Goal: Information Seeking & Learning: Check status

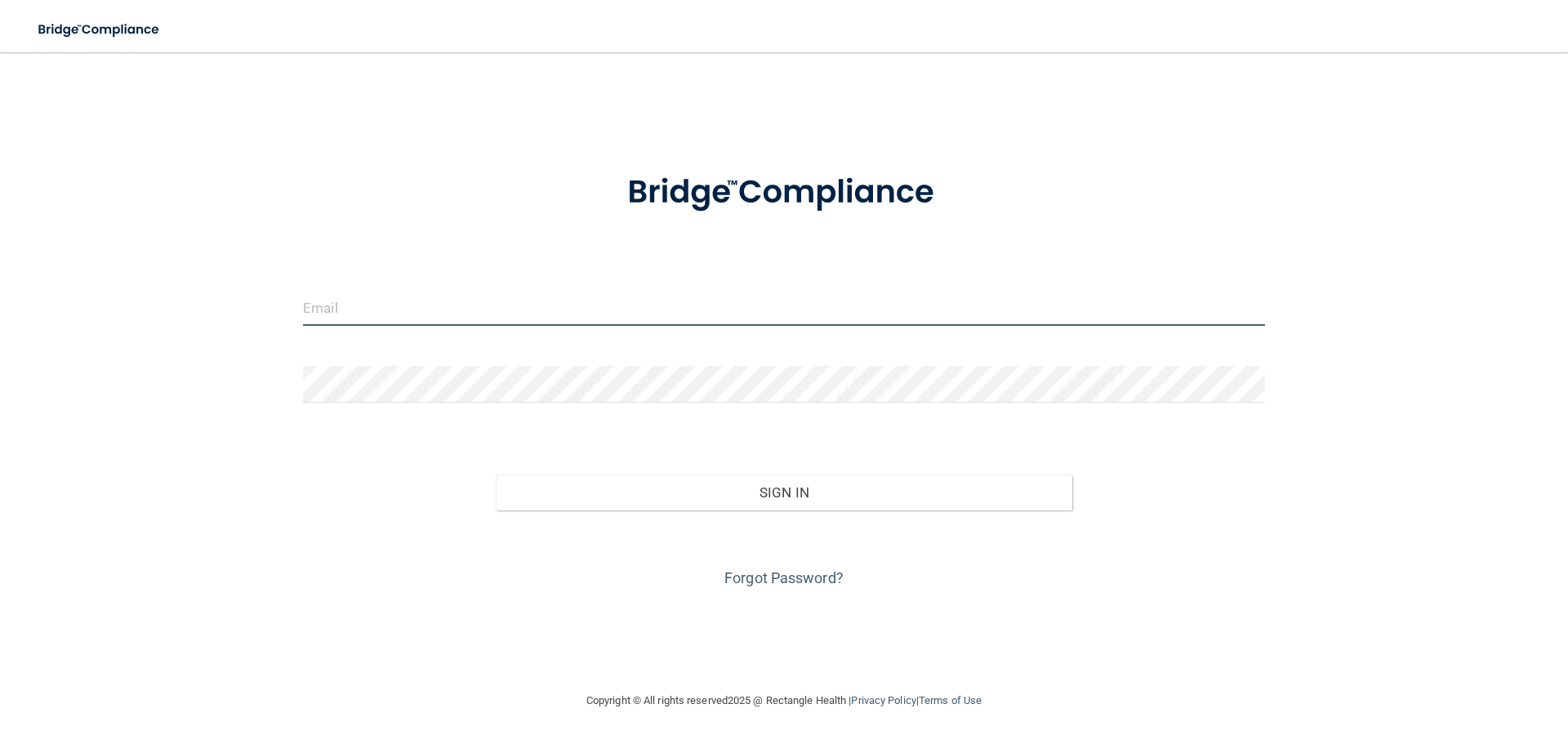
click at [380, 292] on input "email" at bounding box center [784, 307] width 962 height 37
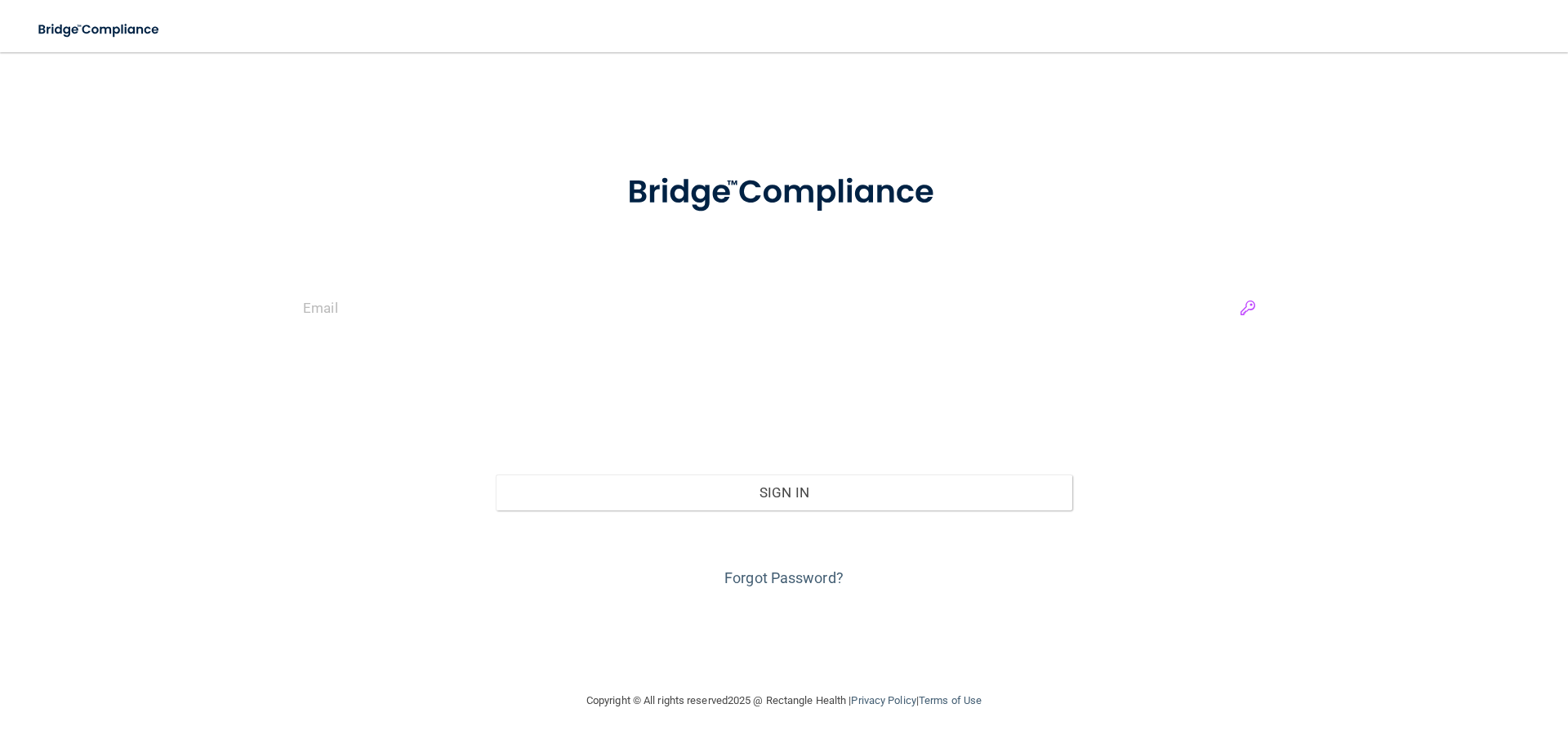
click at [1242, 309] on input "email" at bounding box center [784, 307] width 962 height 37
type input "[EMAIL_ADDRESS][DOMAIN_NAME]"
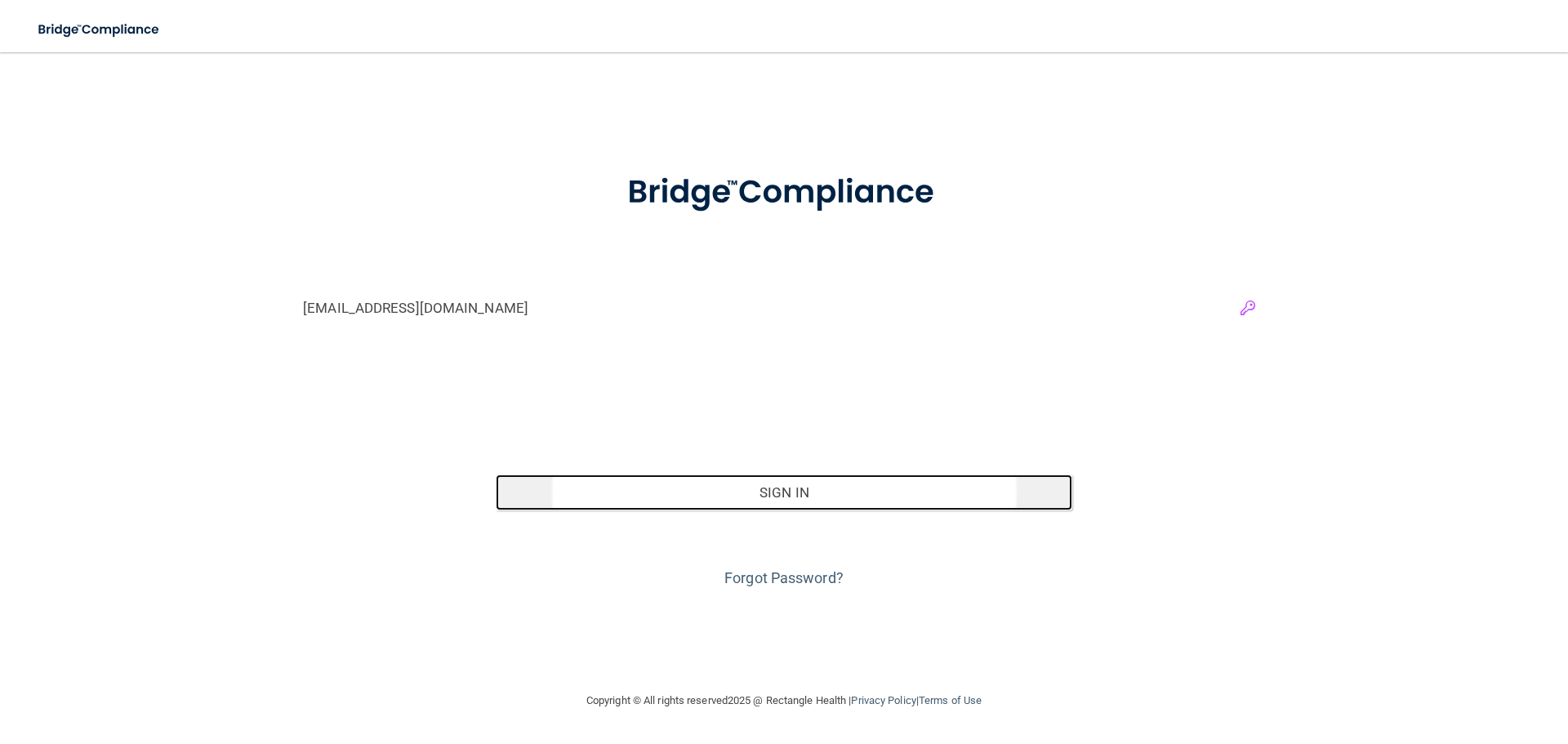
click at [911, 495] on button "Sign In" at bounding box center [784, 493] width 577 height 36
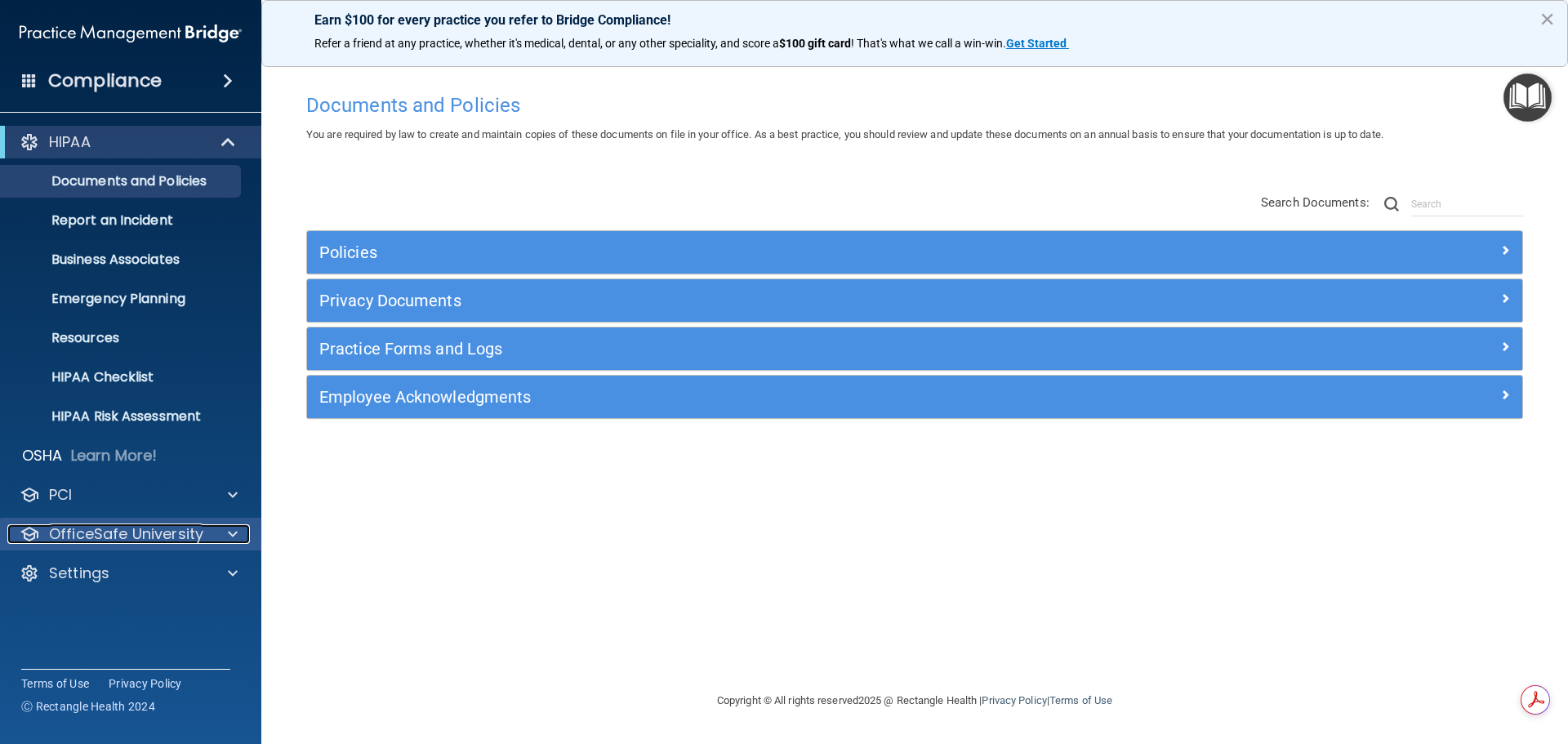
click at [155, 536] on p "OfficeSafe University" at bounding box center [126, 534] width 155 height 19
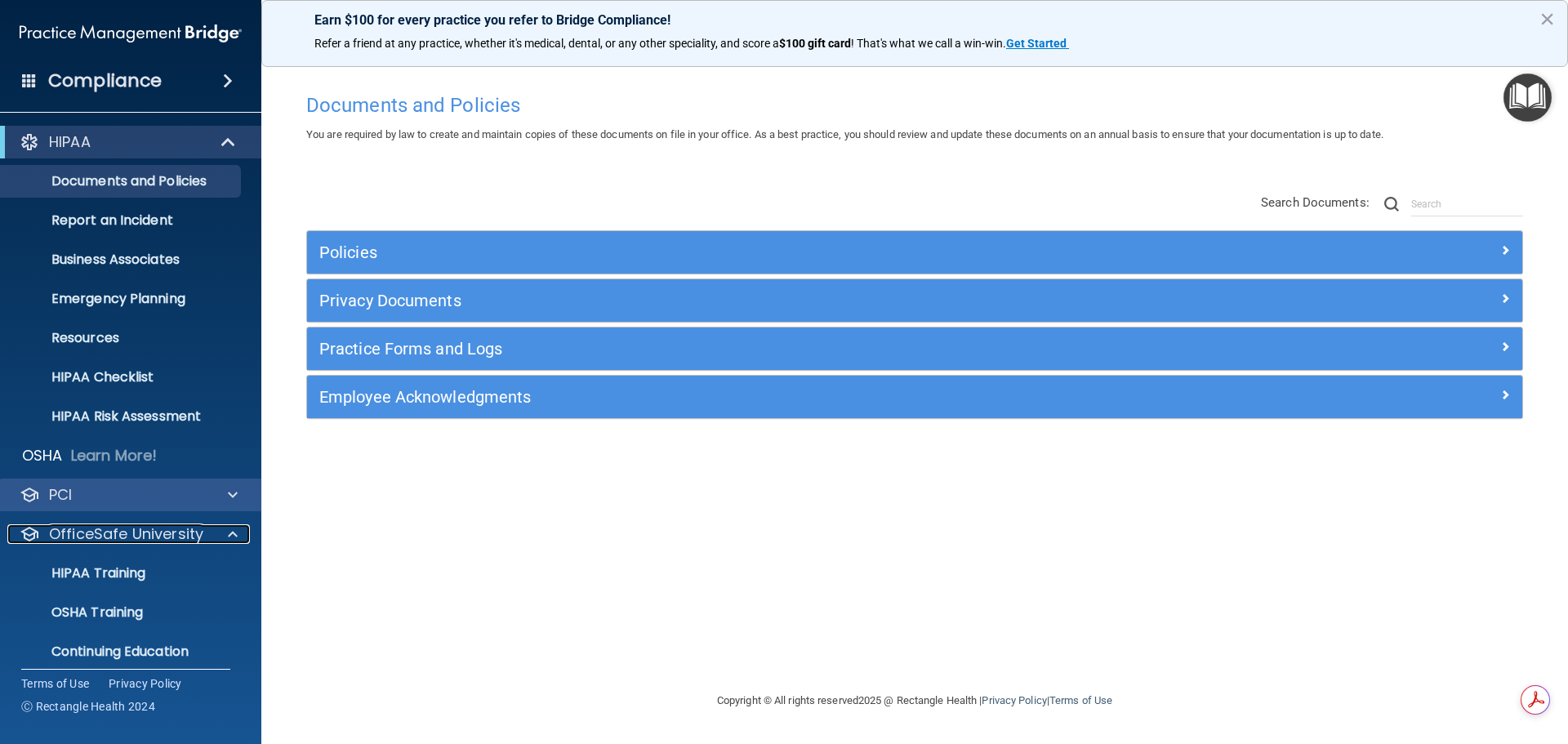
scroll to position [52, 0]
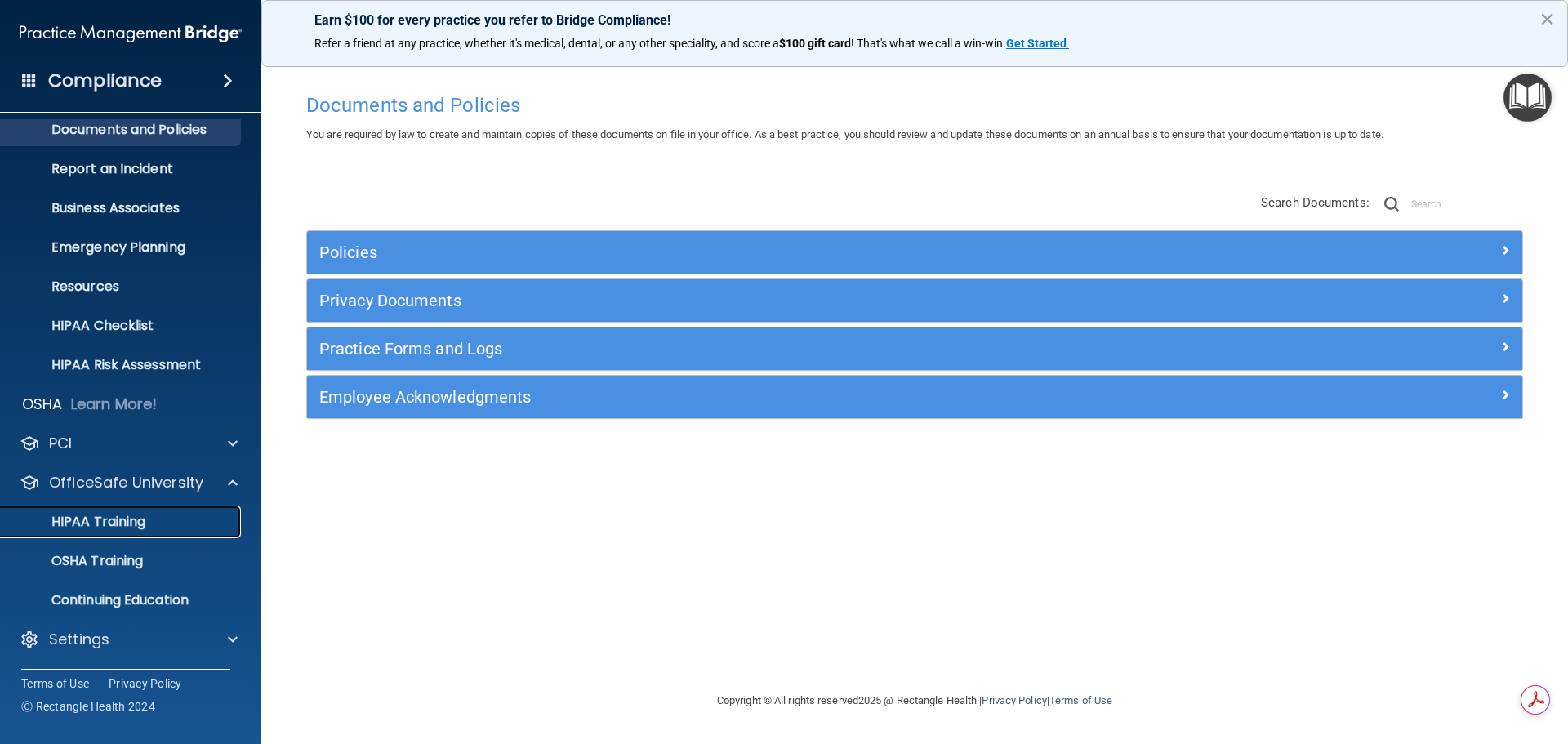
click at [106, 514] on p "HIPAA Training" at bounding box center [78, 522] width 134 height 17
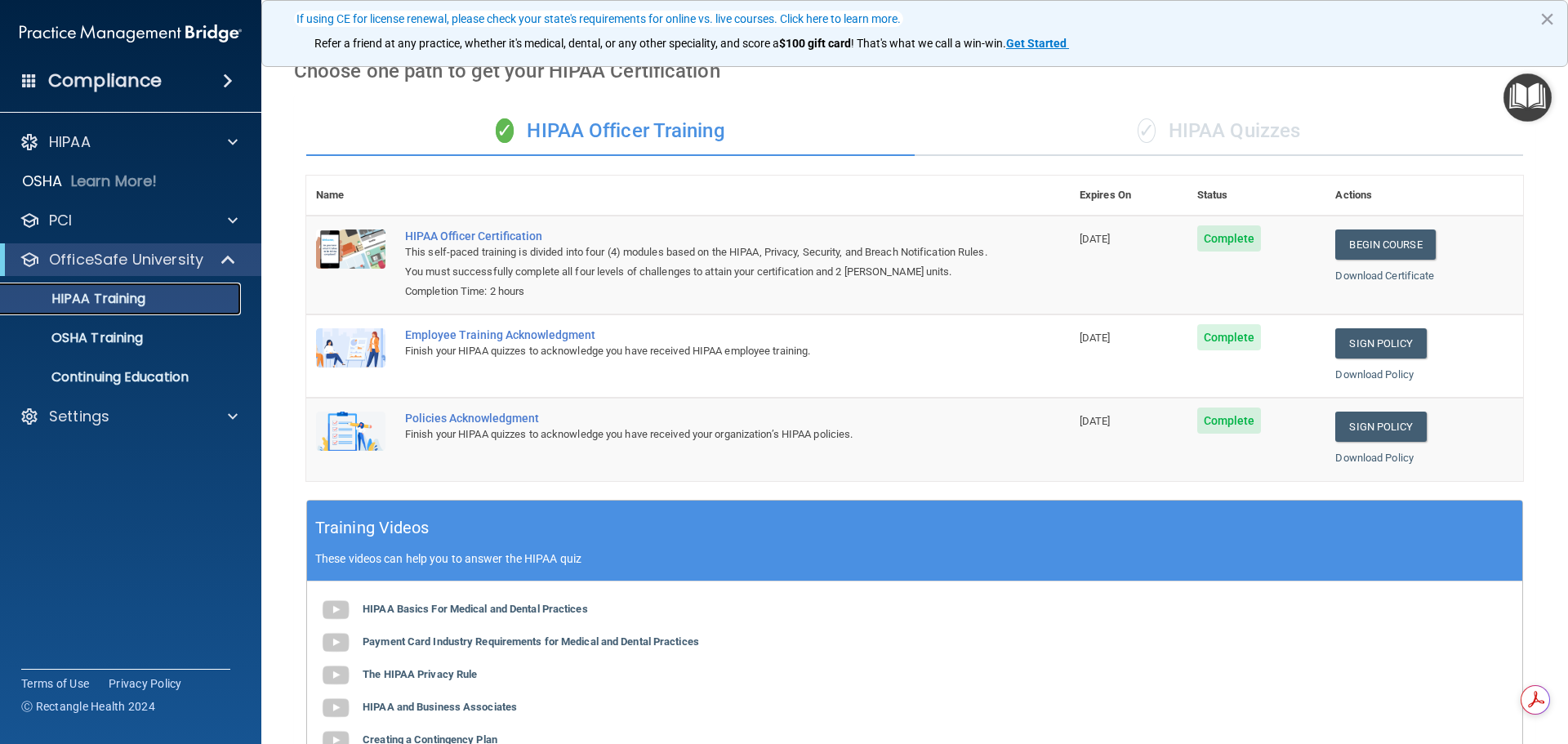
scroll to position [163, 0]
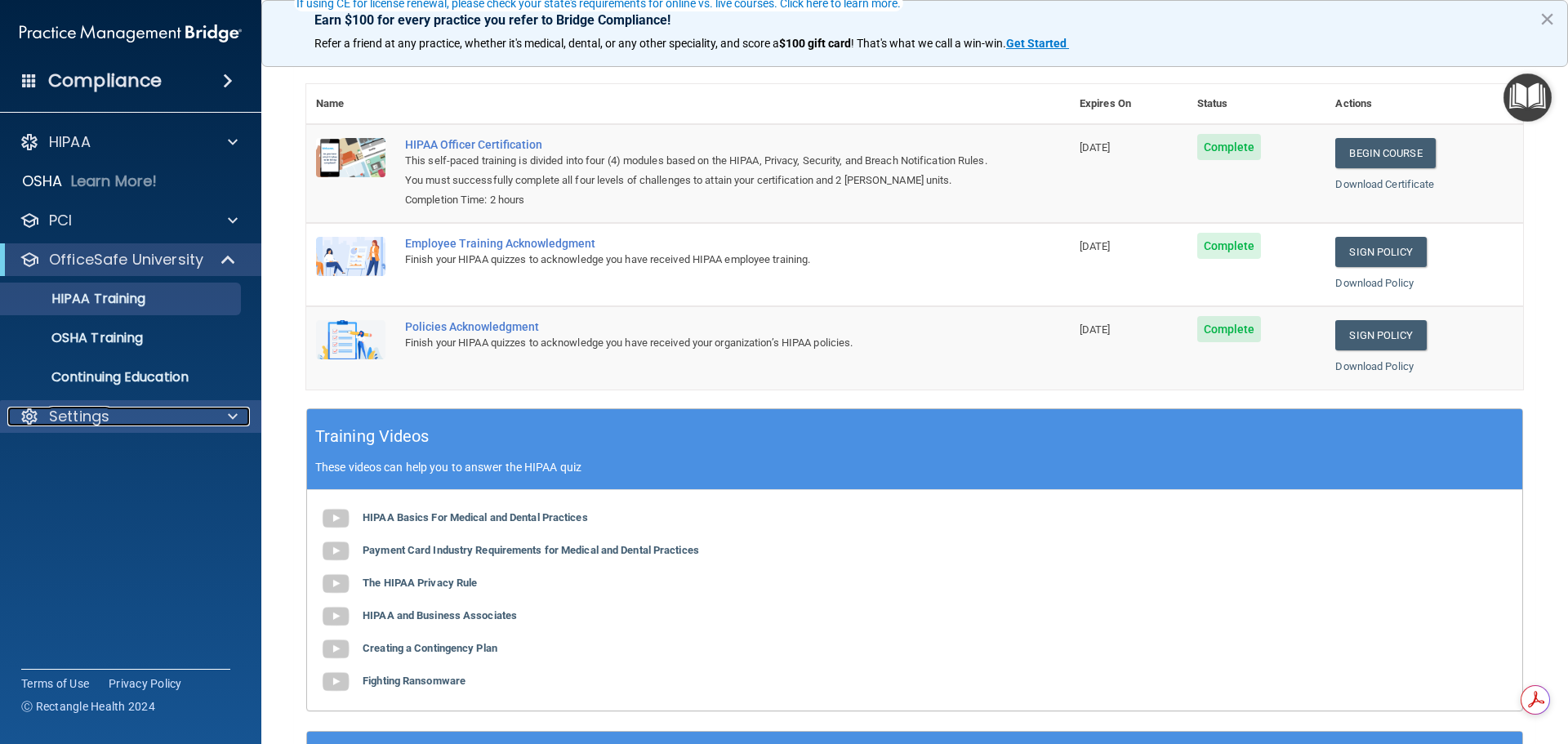
click at [120, 413] on div "Settings" at bounding box center [108, 417] width 203 height 19
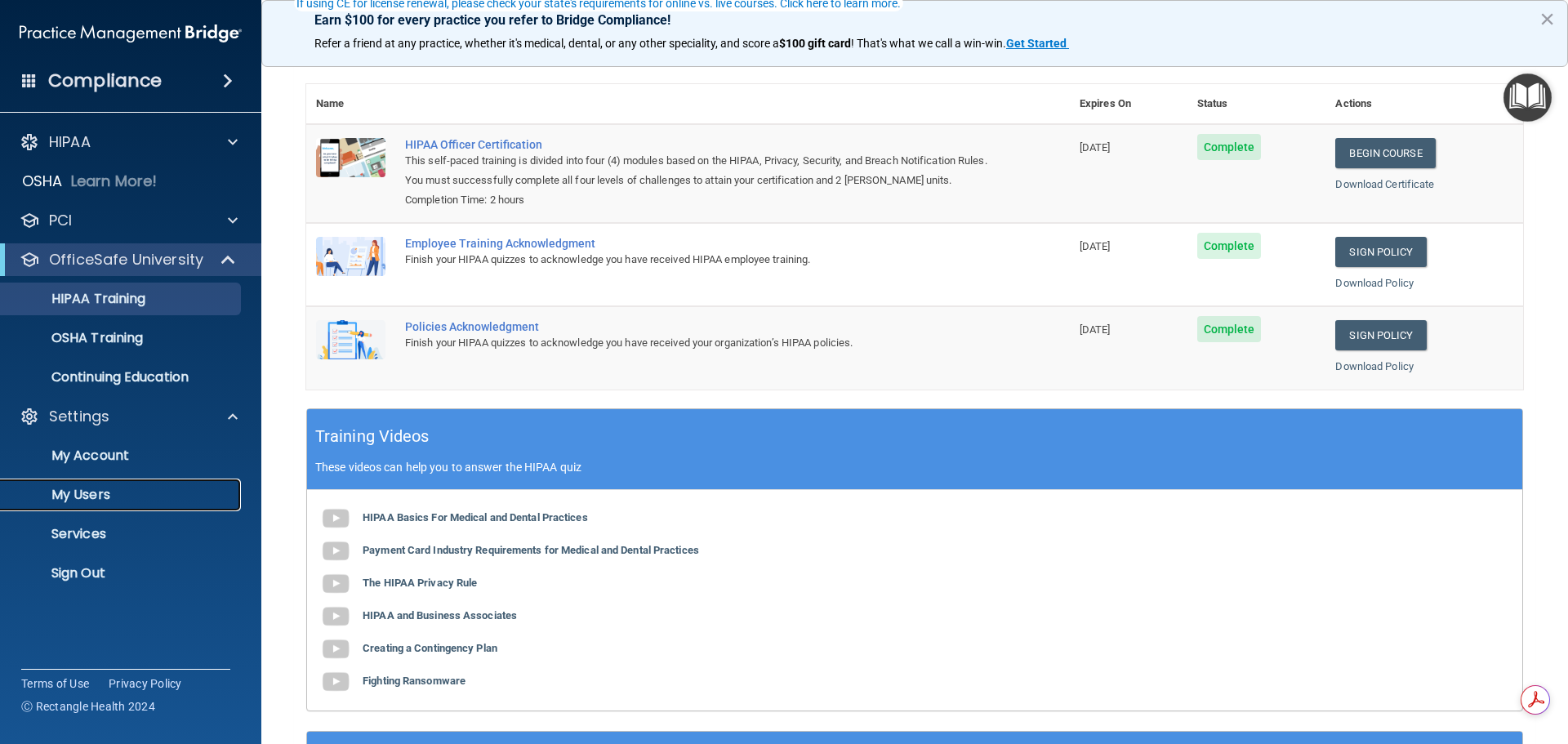
click at [96, 492] on p "My Users" at bounding box center [121, 495] width 223 height 17
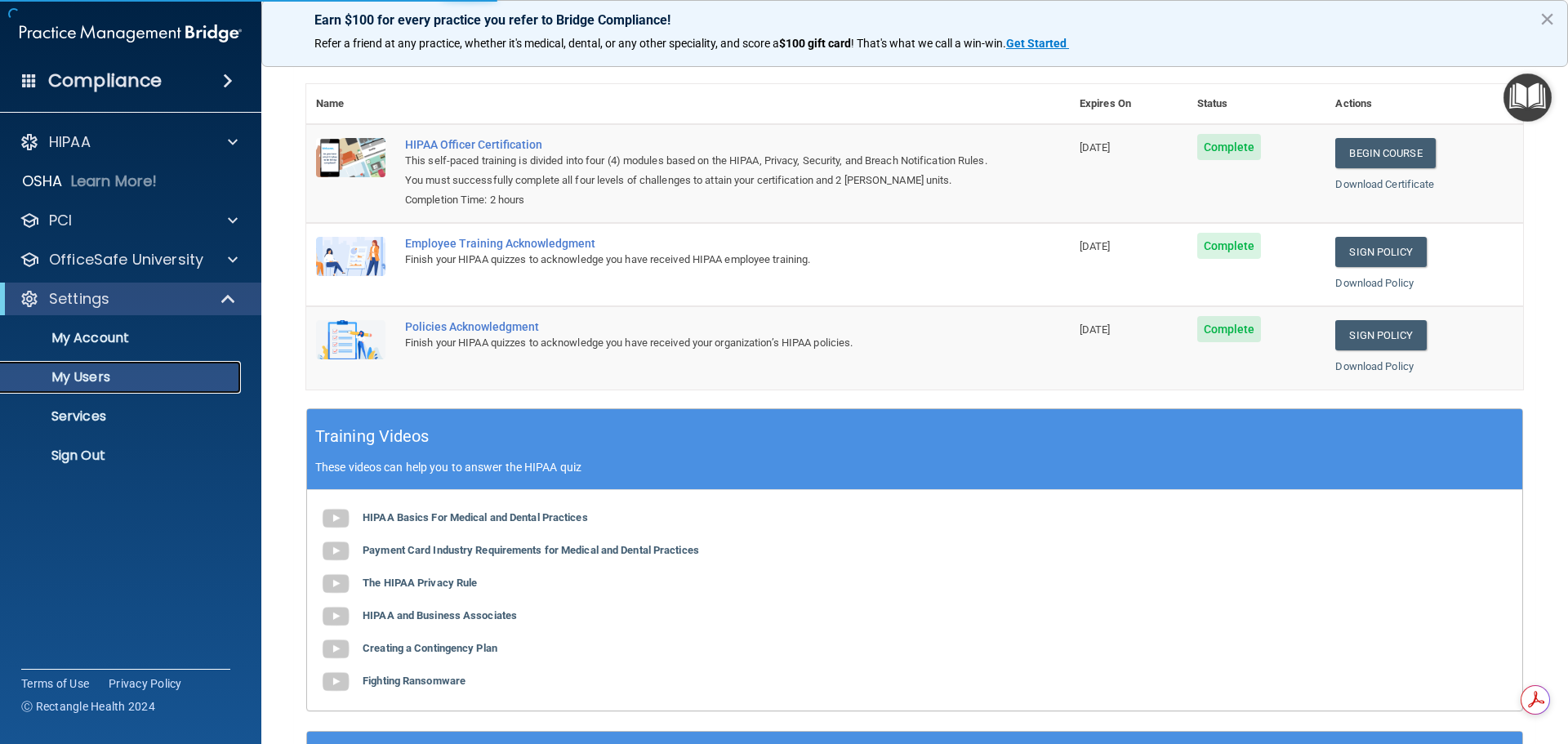
select select "20"
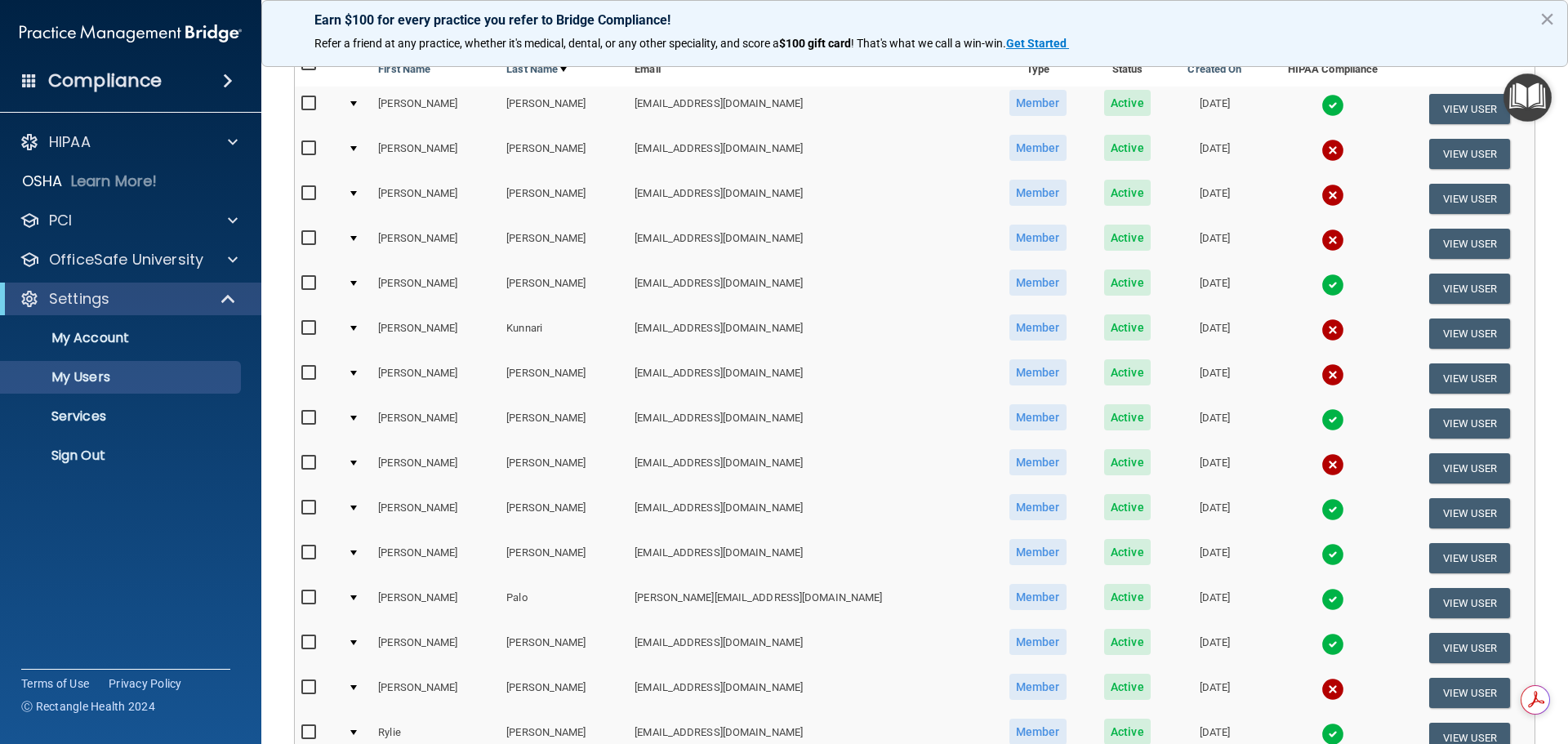
click at [1322, 285] on img at bounding box center [1333, 285] width 23 height 23
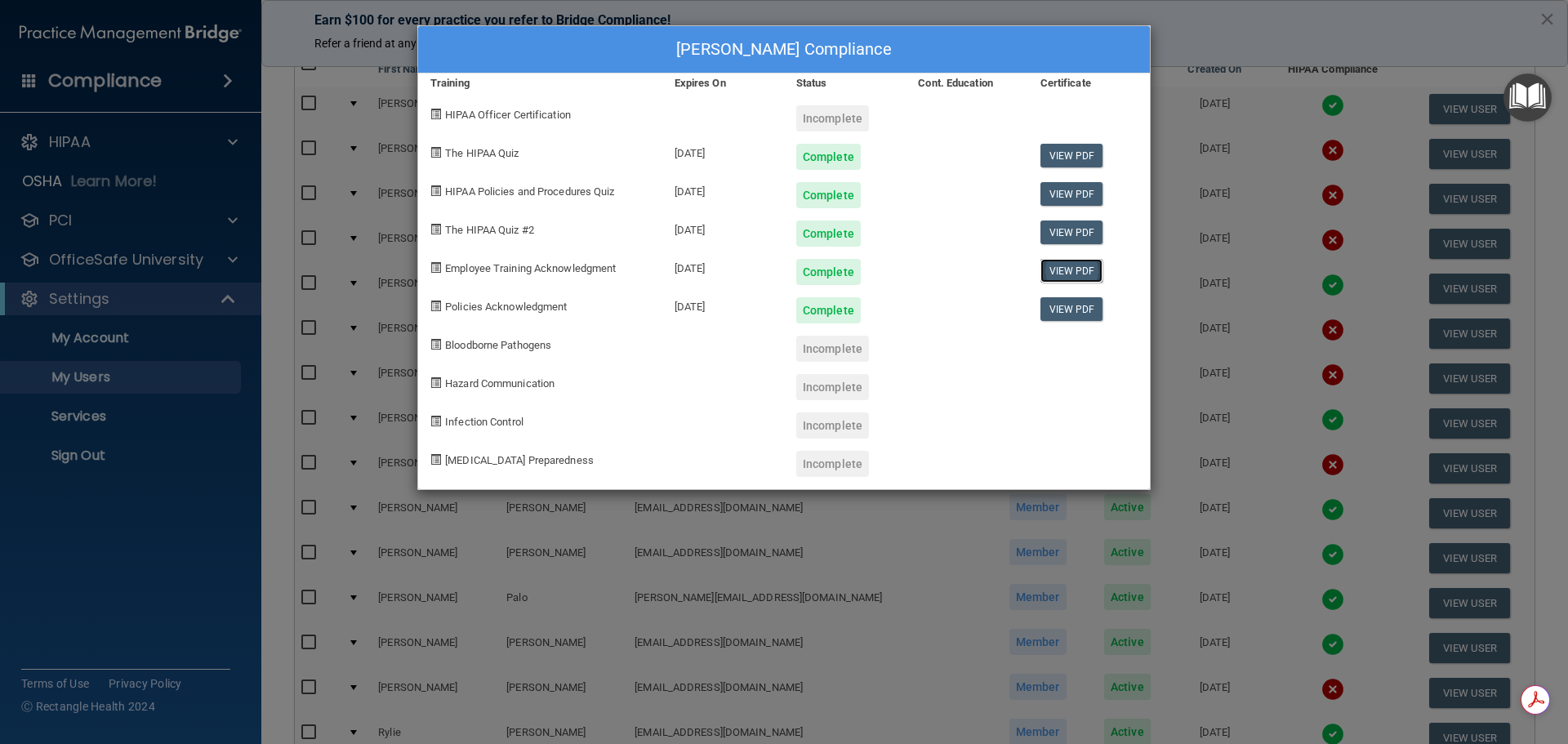
click at [1063, 272] on link "View PDF" at bounding box center [1072, 271] width 63 height 24
click at [1081, 155] on link "View PDF" at bounding box center [1072, 155] width 63 height 24
click at [1266, 29] on div "Teri DeBaere's Compliance Training Expires On Status Cont. Education Certificat…" at bounding box center [784, 372] width 1568 height 744
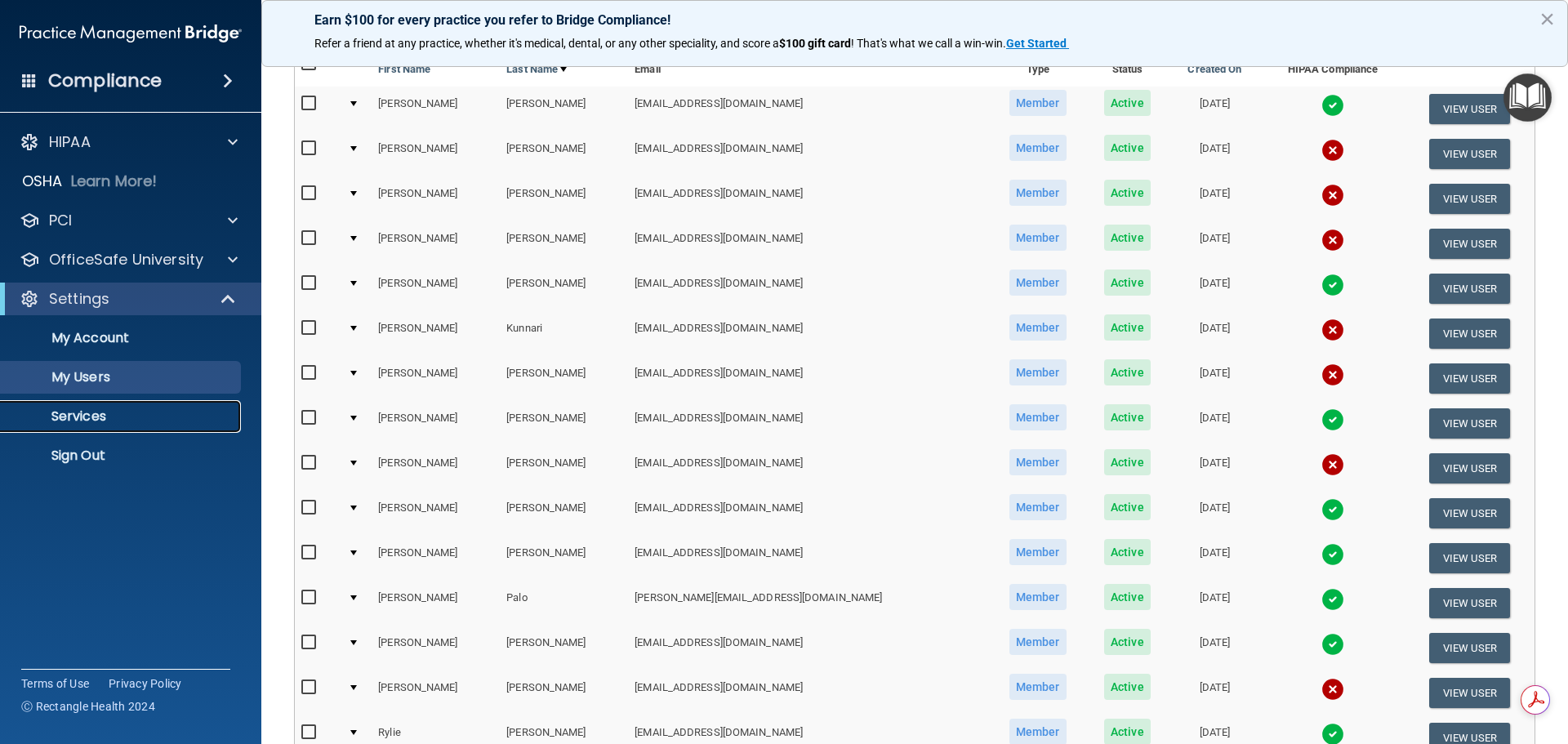
click at [122, 405] on link "Services" at bounding box center [112, 416] width 258 height 32
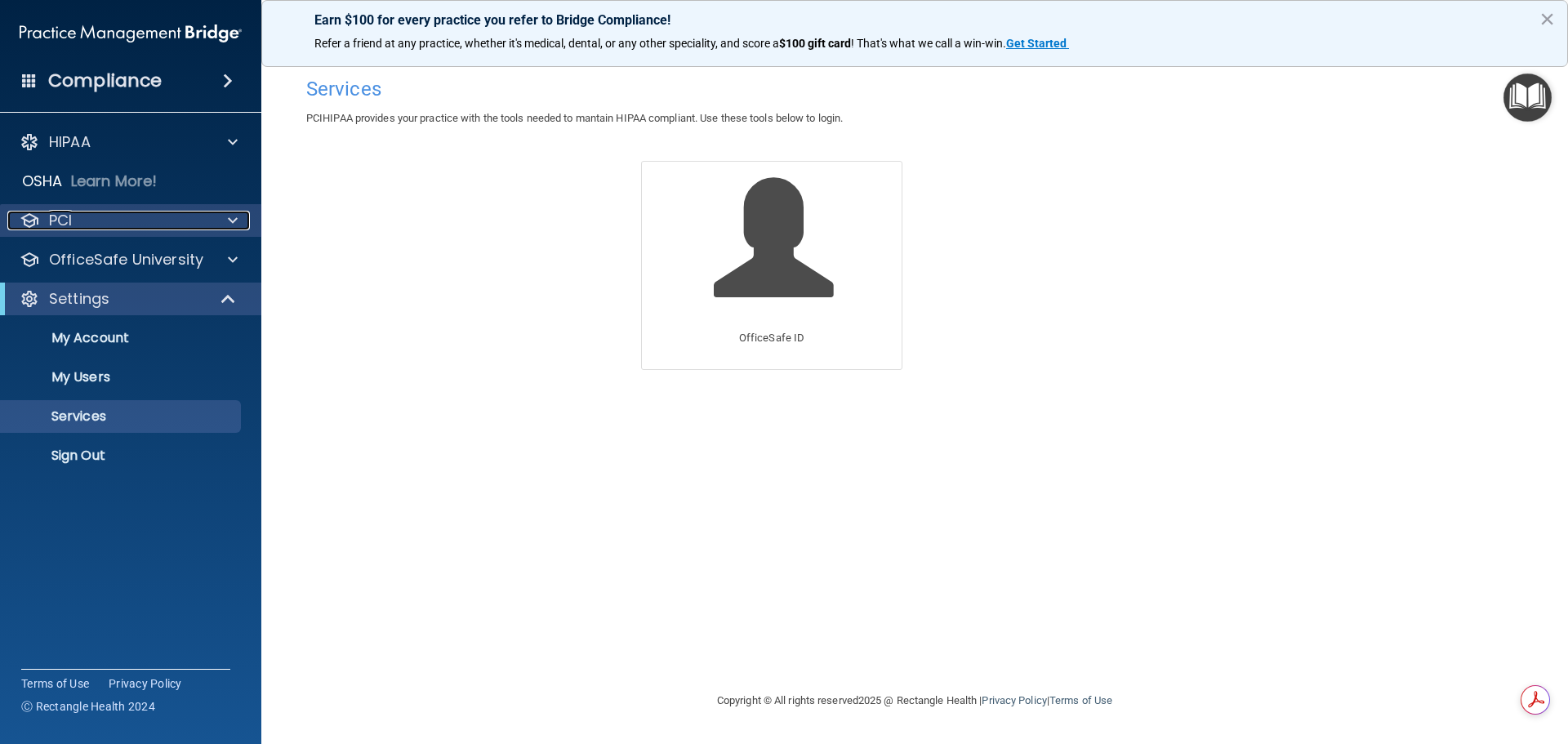
click at [97, 222] on div "PCI" at bounding box center [108, 220] width 203 height 19
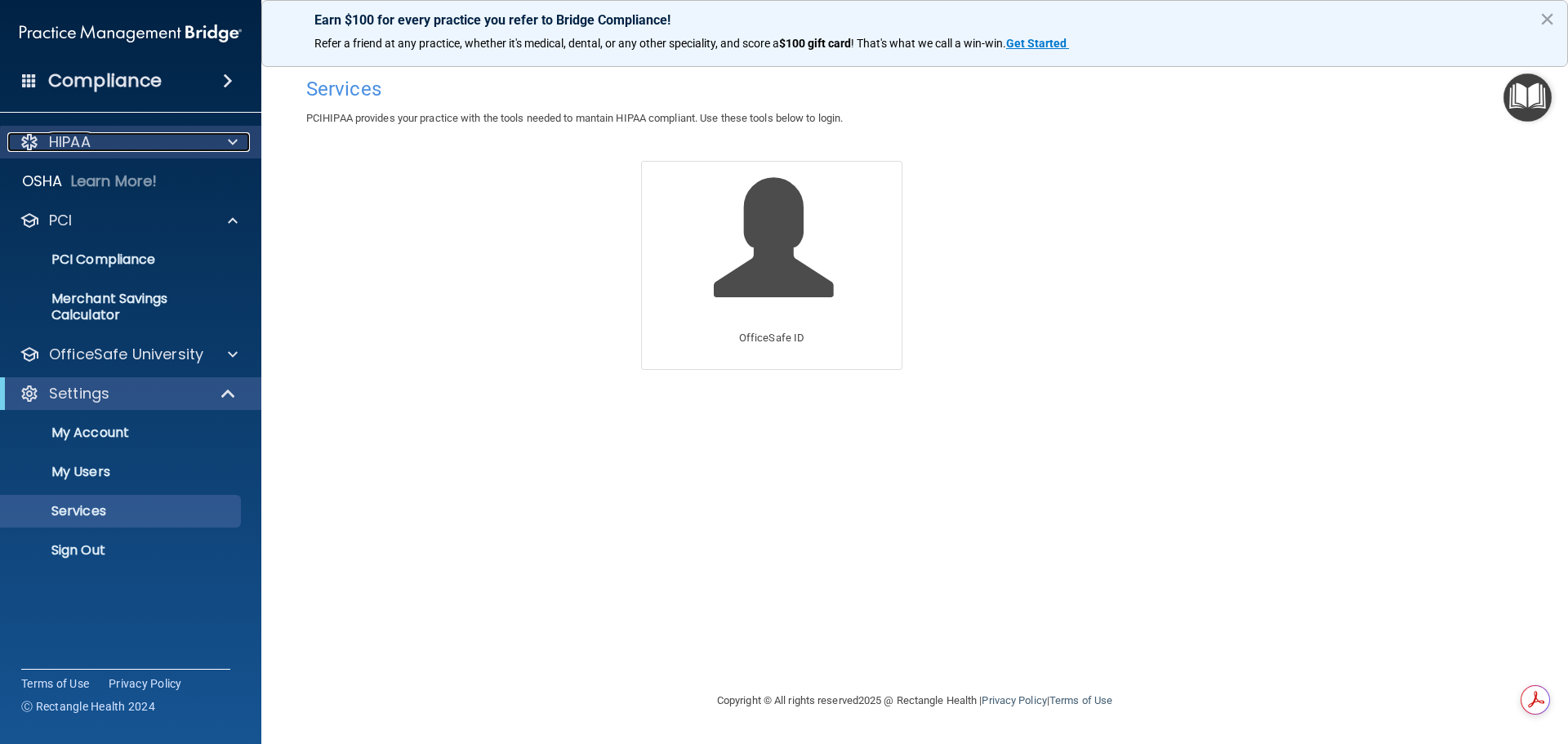
click at [127, 144] on div "HIPAA" at bounding box center [108, 142] width 203 height 19
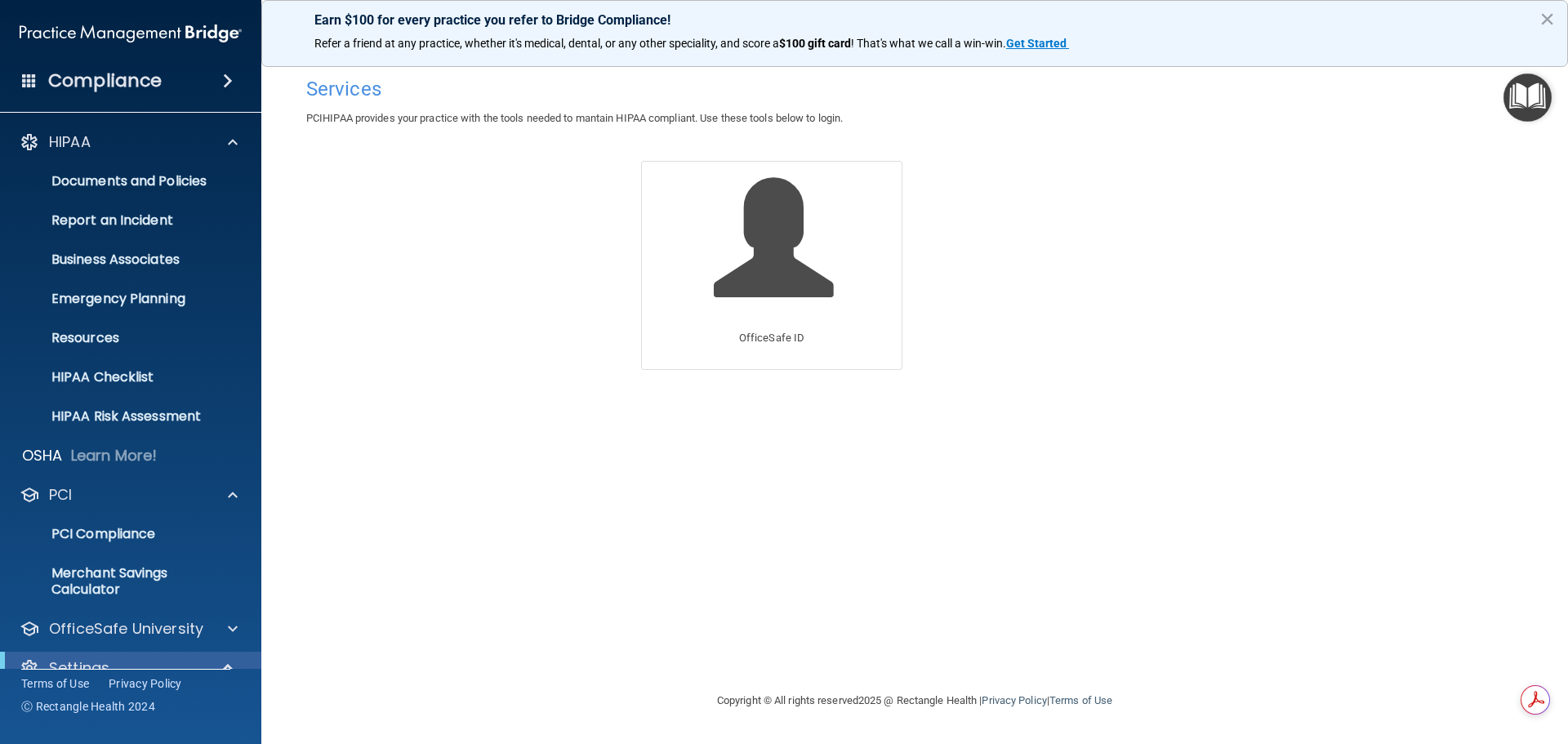
click at [197, 84] on div "Compliance" at bounding box center [130, 80] width 261 height 36
